Goal: Information Seeking & Learning: Learn about a topic

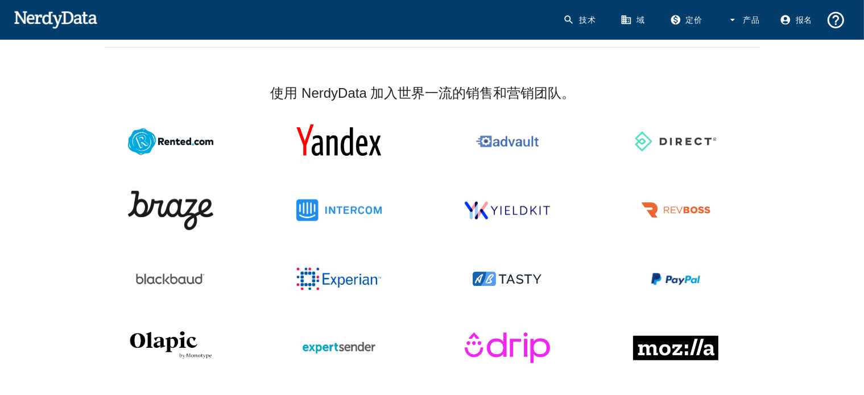
scroll to position [1110, 0]
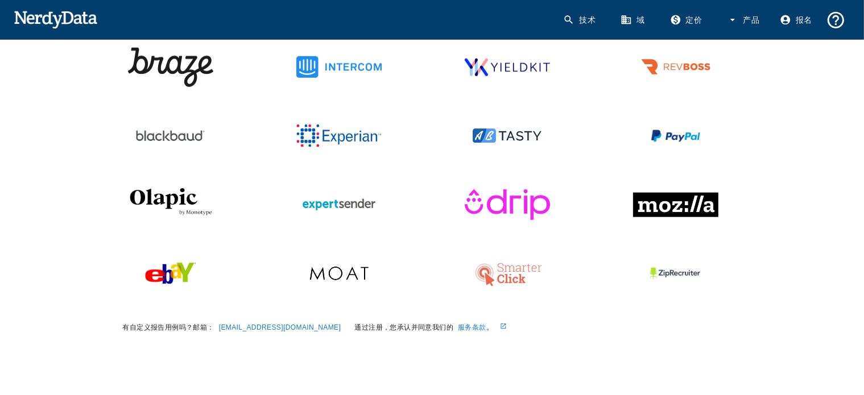
click at [458, 324] on font "服务条款" at bounding box center [472, 328] width 28 height 8
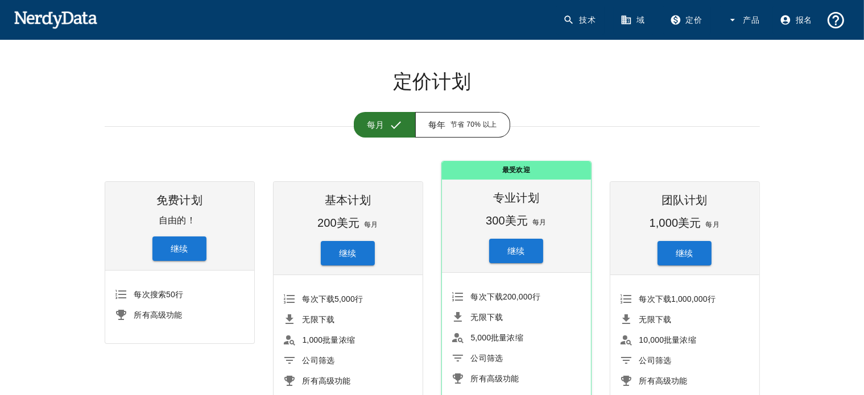
scroll to position [0, 0]
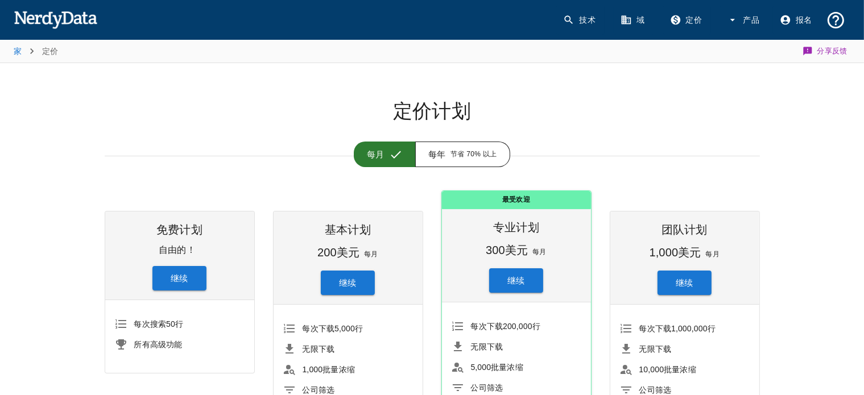
click at [60, 15] on img at bounding box center [56, 19] width 84 height 23
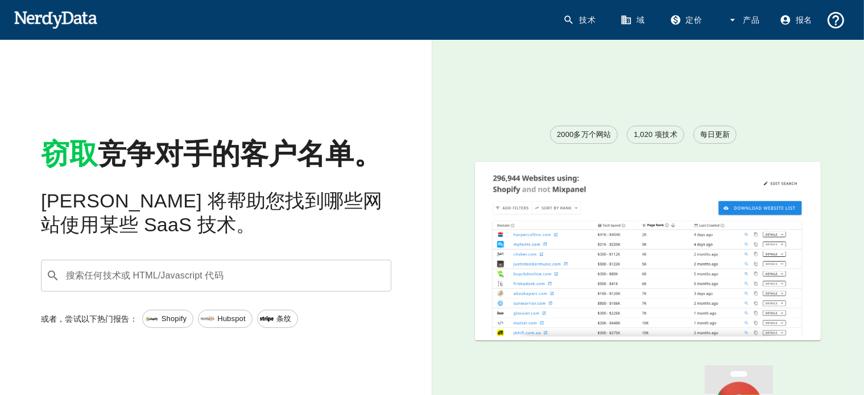
click at [569, 16] on icon at bounding box center [569, 20] width 9 height 9
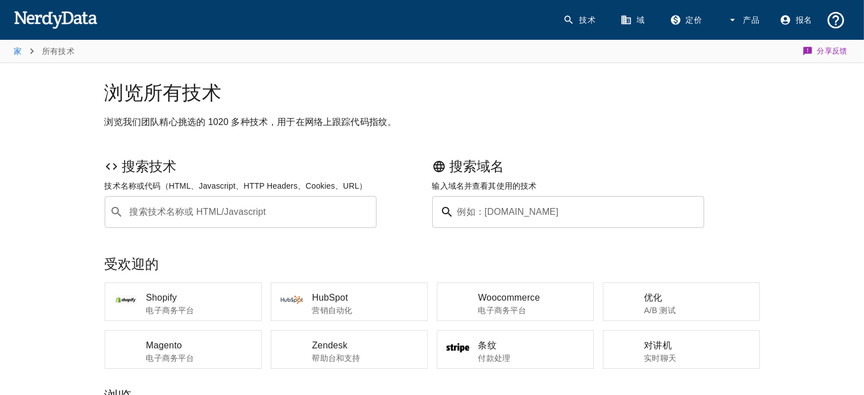
scroll to position [114, 0]
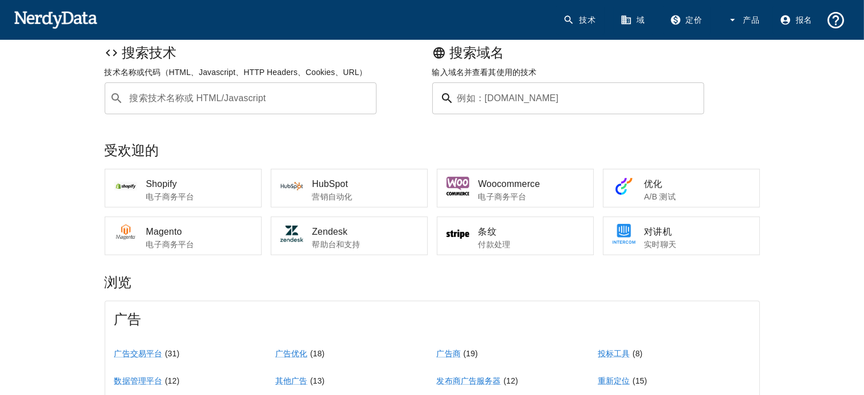
click at [169, 190] on span "Shopify" at bounding box center [199, 184] width 106 height 14
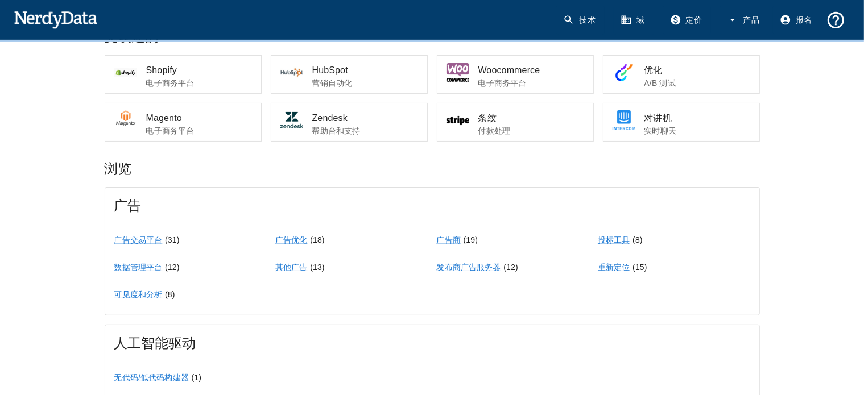
scroll to position [284, 0]
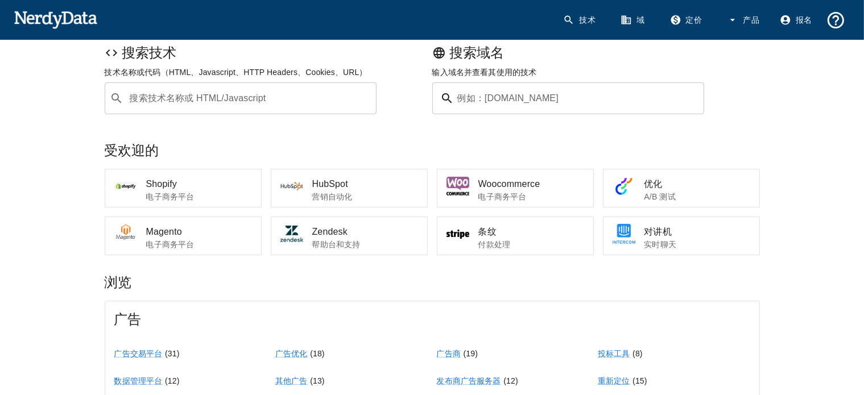
scroll to position [227, 0]
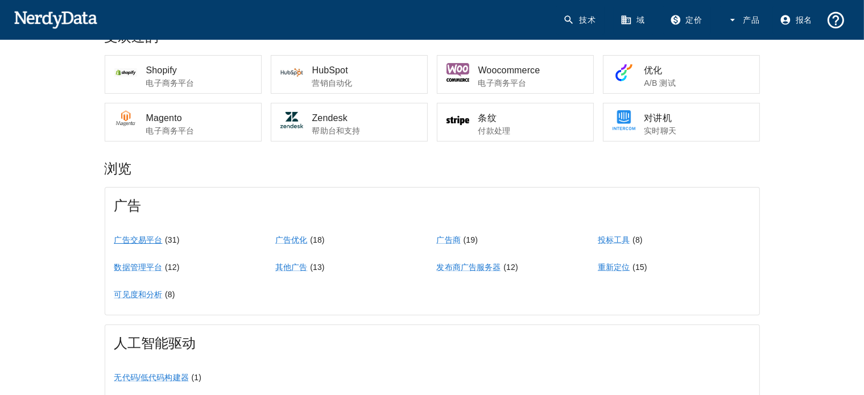
click at [147, 239] on font "广告交易平台" at bounding box center [138, 239] width 48 height 9
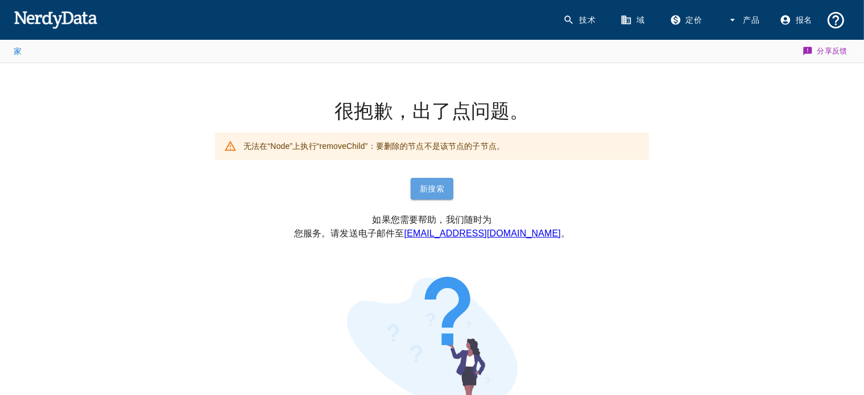
click at [420, 181] on font "新搜索" at bounding box center [432, 188] width 24 height 15
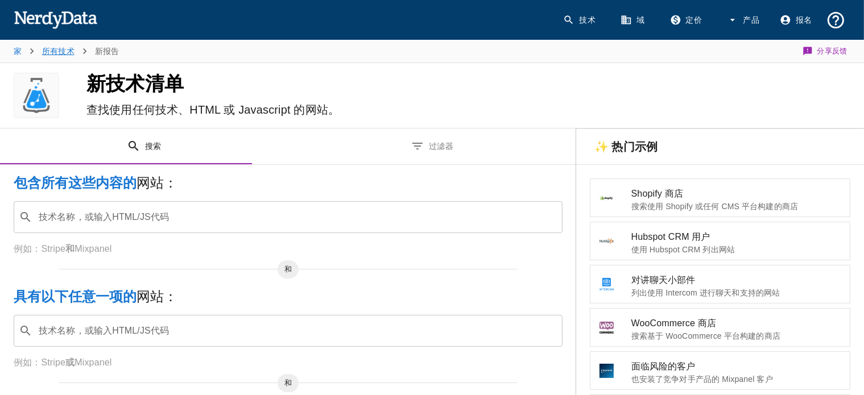
click at [48, 52] on font "所有技术" at bounding box center [58, 51] width 32 height 9
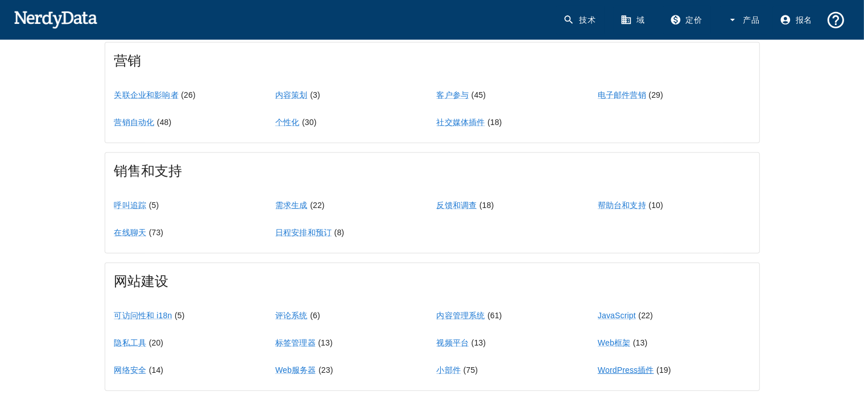
scroll to position [1037, 0]
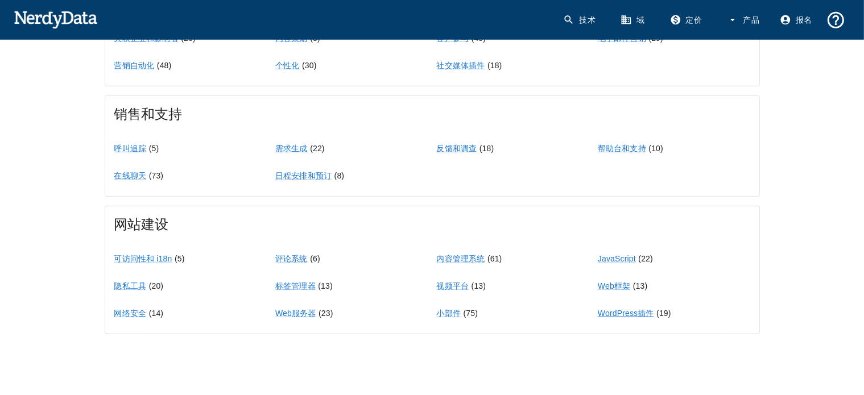
click at [629, 312] on font "WordPress插件" at bounding box center [626, 313] width 56 height 9
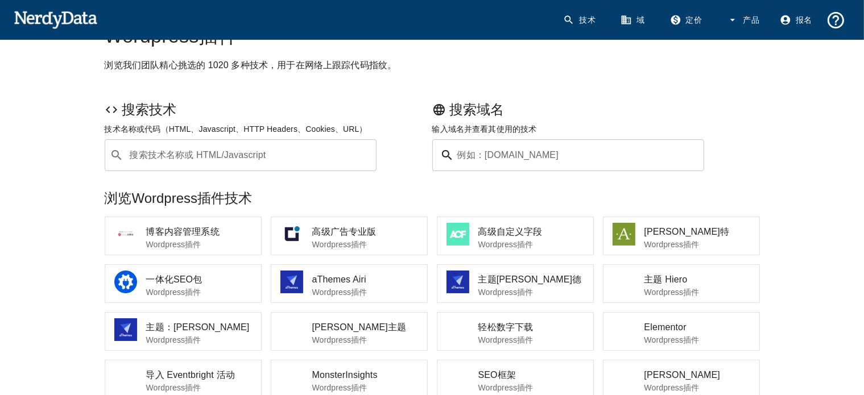
scroll to position [114, 0]
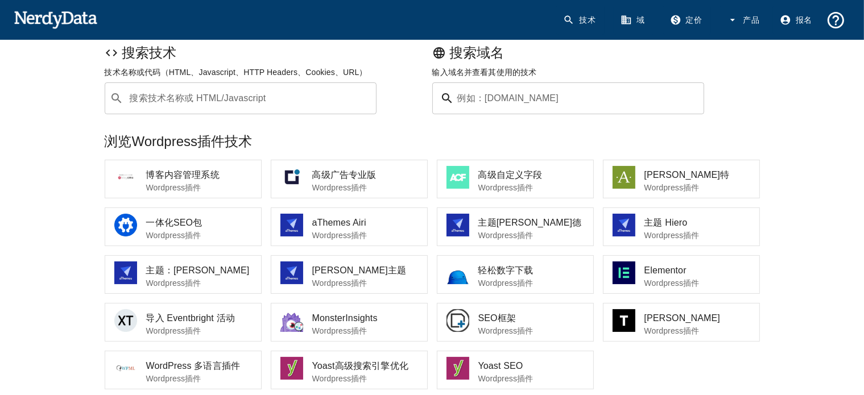
click at [327, 183] on font "Wordpress插件" at bounding box center [339, 187] width 55 height 9
